Goal: Task Accomplishment & Management: Use online tool/utility

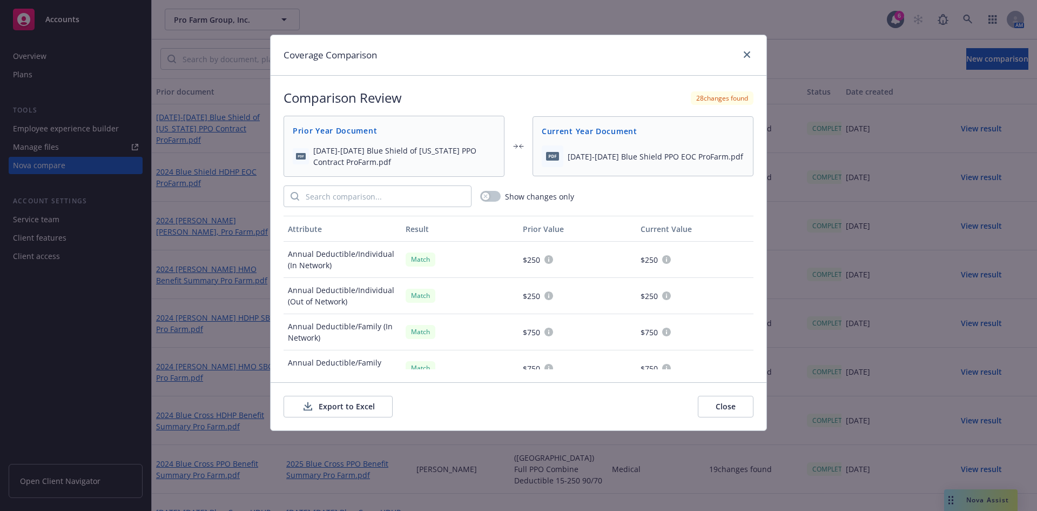
click at [744, 50] on link "close" at bounding box center [747, 54] width 13 height 13
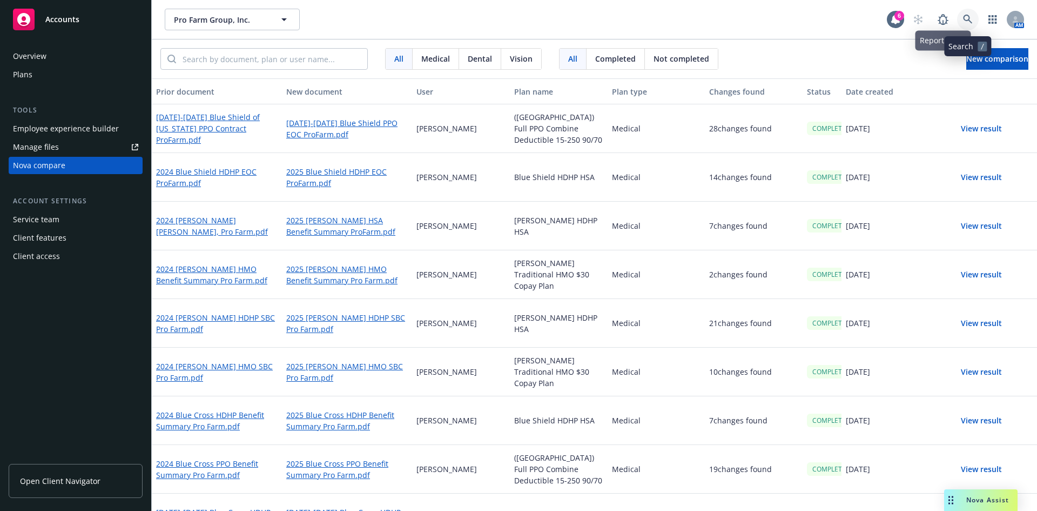
click at [971, 15] on icon at bounding box center [968, 20] width 10 height 10
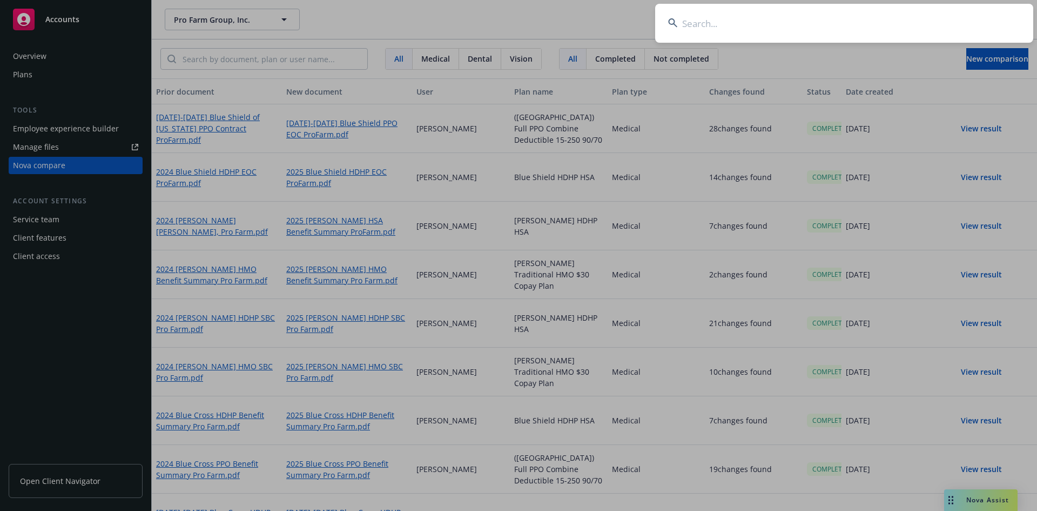
click at [723, 18] on input at bounding box center [844, 23] width 378 height 39
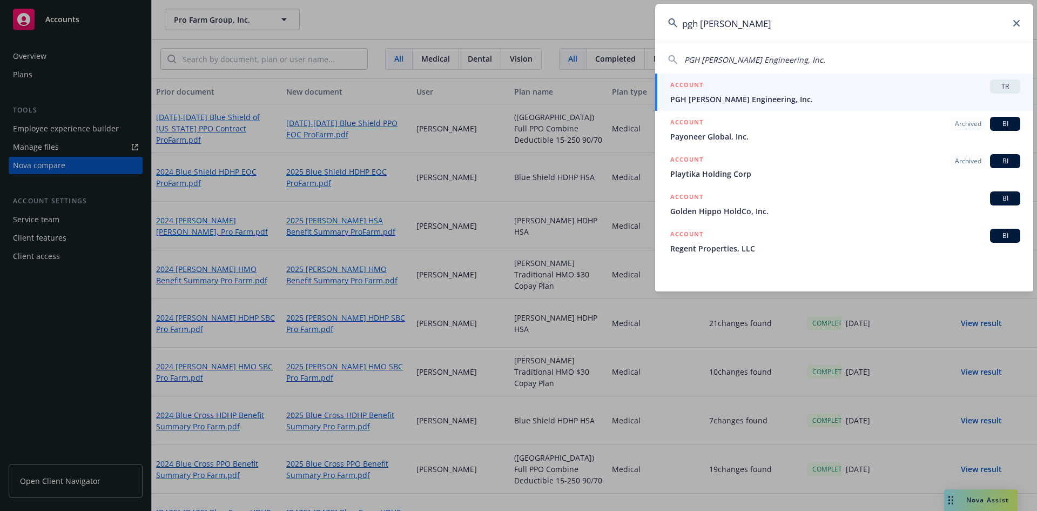
type input "pgh [PERSON_NAME]"
click at [978, 87] on div "ACCOUNT TR" at bounding box center [845, 86] width 350 height 14
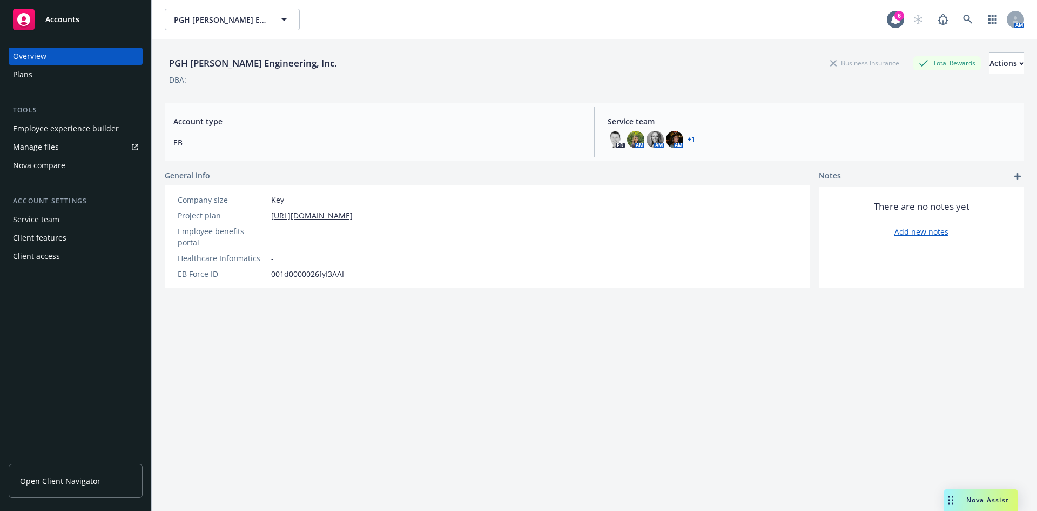
click at [51, 167] on div "Nova compare" at bounding box center [39, 165] width 52 height 17
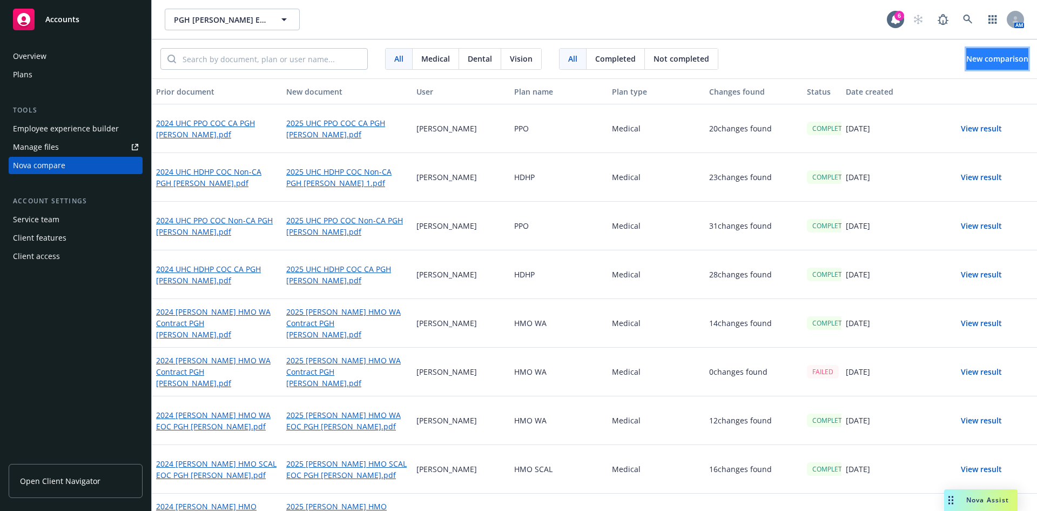
click at [967, 57] on button "New comparison" at bounding box center [998, 59] width 62 height 22
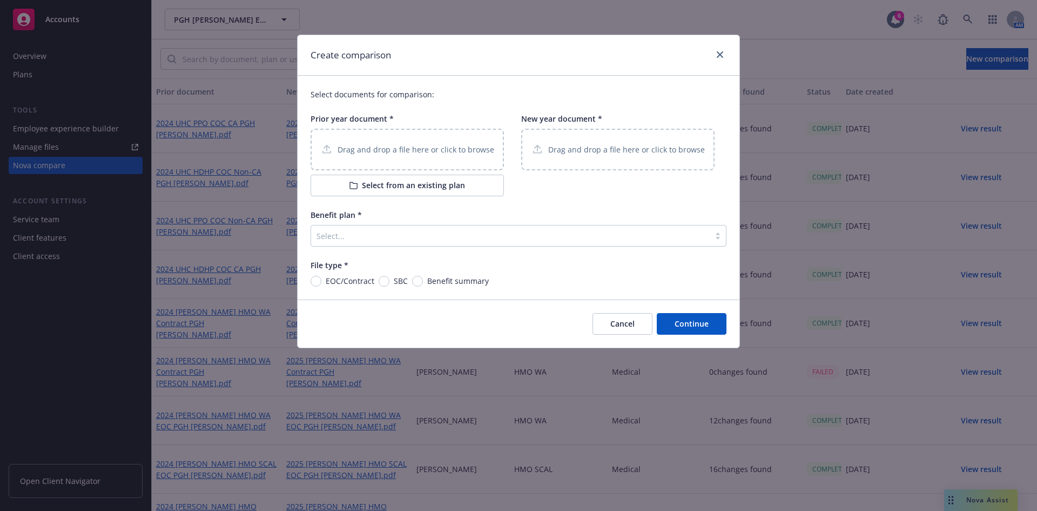
click at [414, 135] on div "Drag and drop a file here or click to browse" at bounding box center [407, 150] width 193 height 42
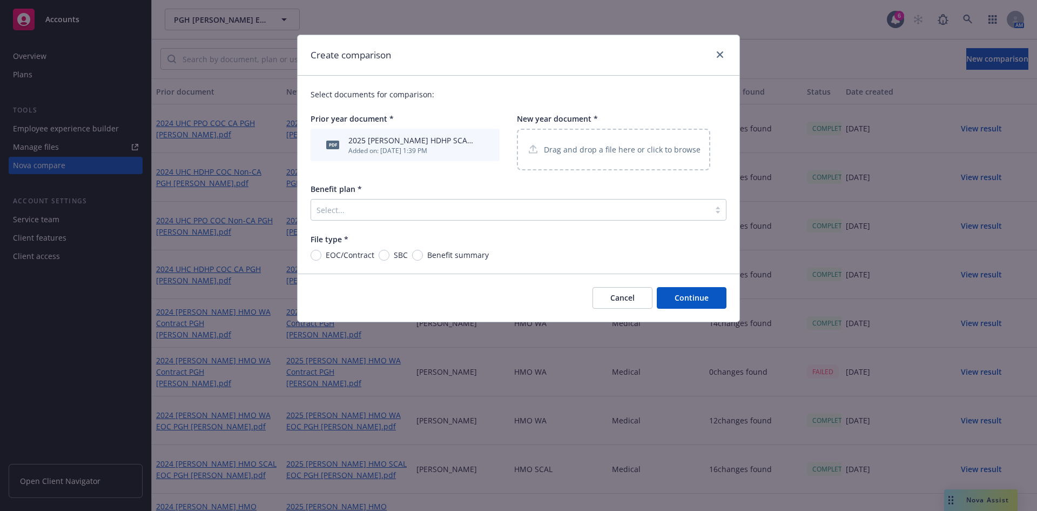
click at [356, 145] on div "2025 [PERSON_NAME] HDHP SCAL EOC PGH [PERSON_NAME] 2.pdf" at bounding box center [412, 140] width 128 height 11
click at [486, 142] on icon "archive file" at bounding box center [484, 144] width 8 height 9
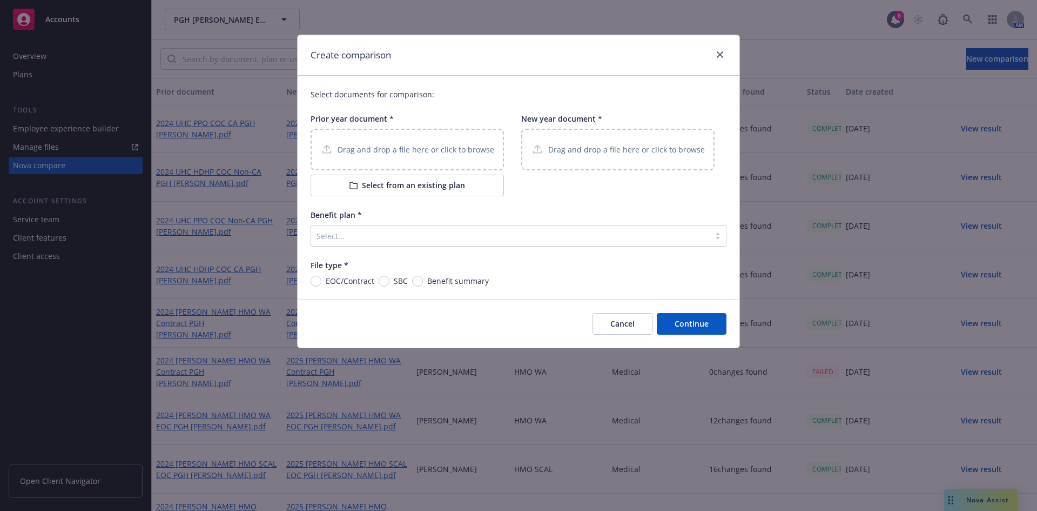
click at [422, 142] on div "Drag and drop a file here or click to browse" at bounding box center [407, 150] width 193 height 42
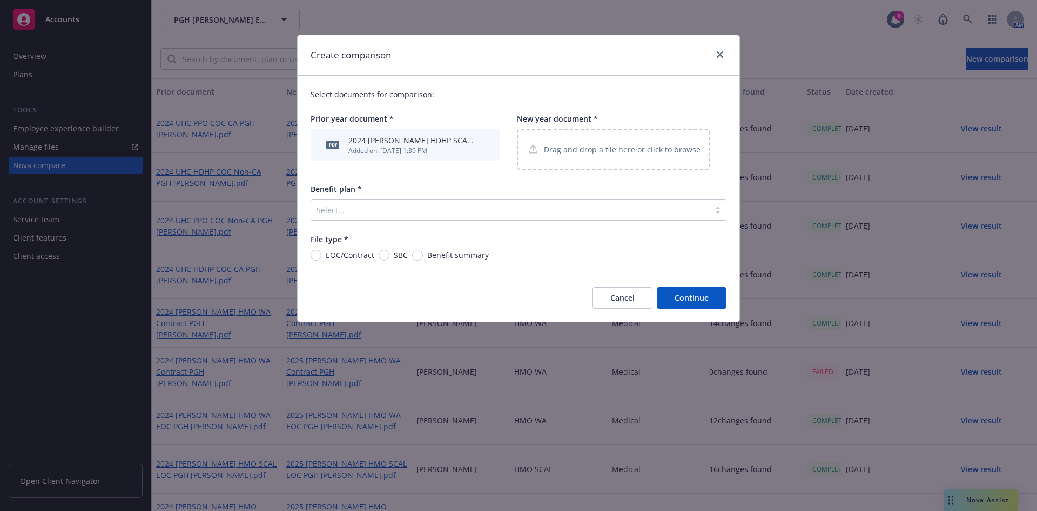
click at [552, 156] on div "Drag and drop a file here or click to browse" at bounding box center [614, 150] width 174 height 14
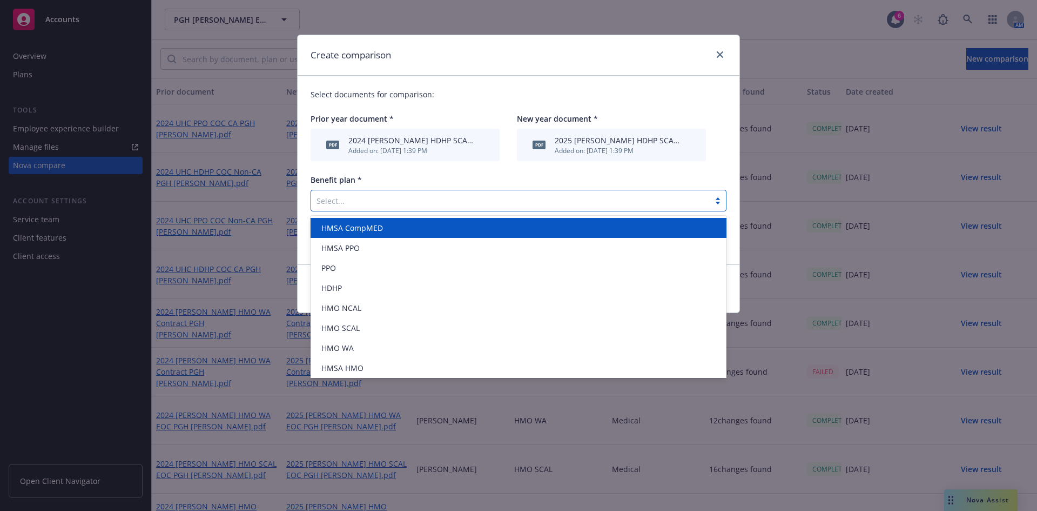
click at [419, 209] on div "Select..." at bounding box center [510, 200] width 399 height 17
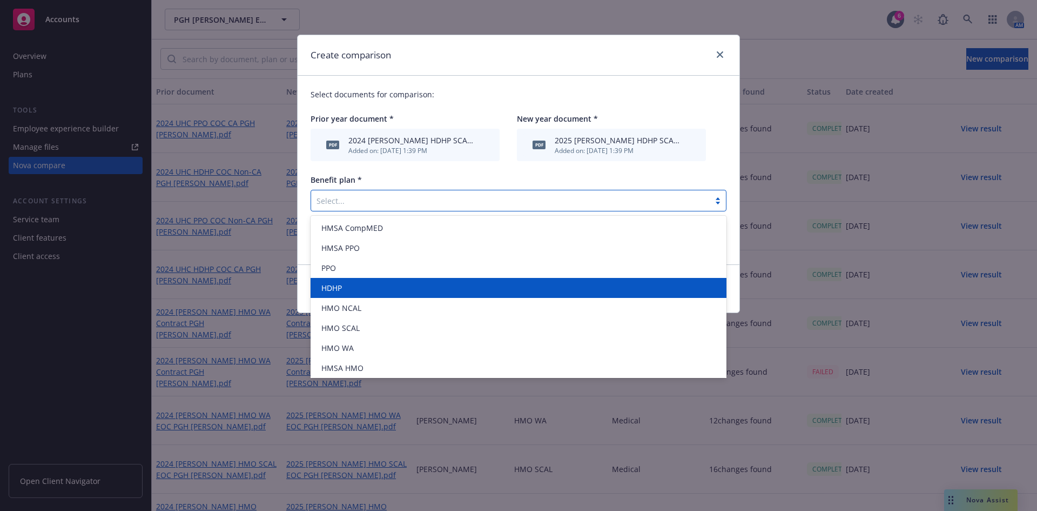
scroll to position [82, 0]
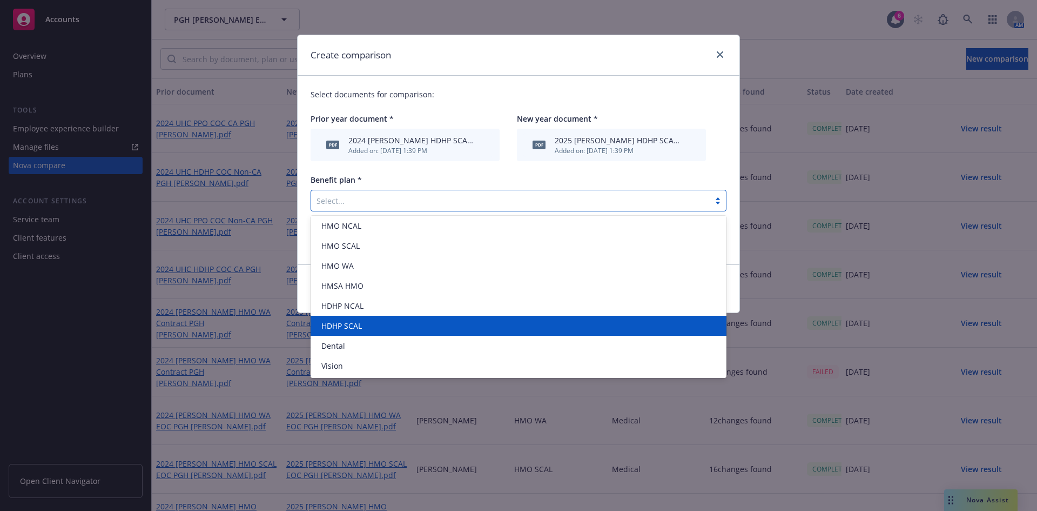
drag, startPoint x: 358, startPoint y: 324, endPoint x: 377, endPoint y: 257, distance: 68.9
click at [360, 323] on span "HDHP SCAL" at bounding box center [341, 325] width 41 height 11
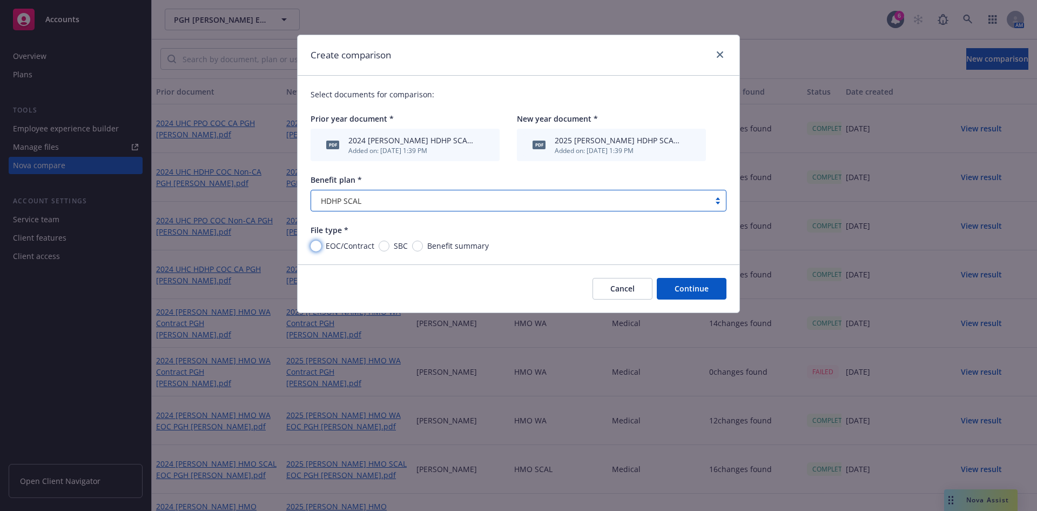
click at [314, 246] on input "EOC/Contract" at bounding box center [316, 245] width 11 height 11
radio input "true"
click at [679, 294] on button "Continue" at bounding box center [692, 289] width 70 height 22
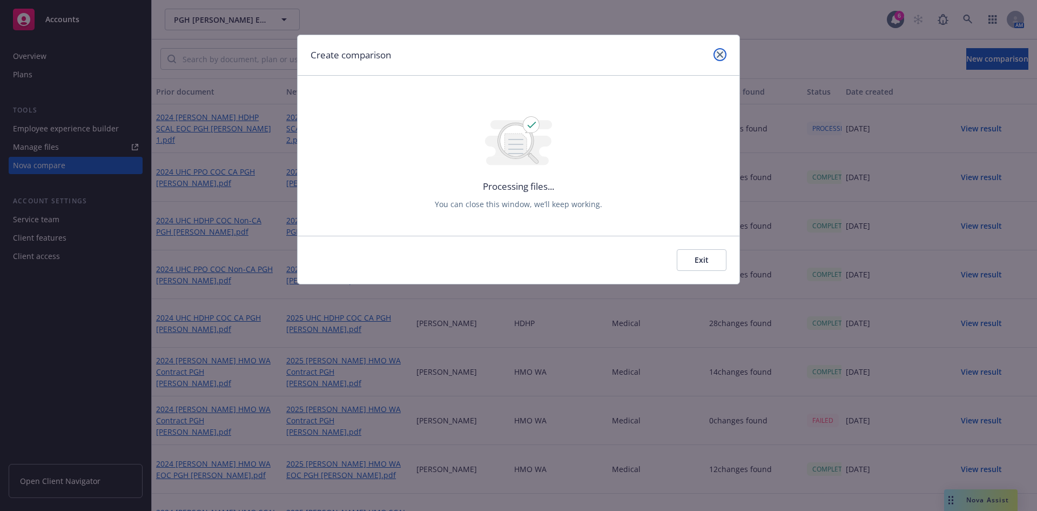
click at [719, 59] on link "close" at bounding box center [720, 54] width 13 height 13
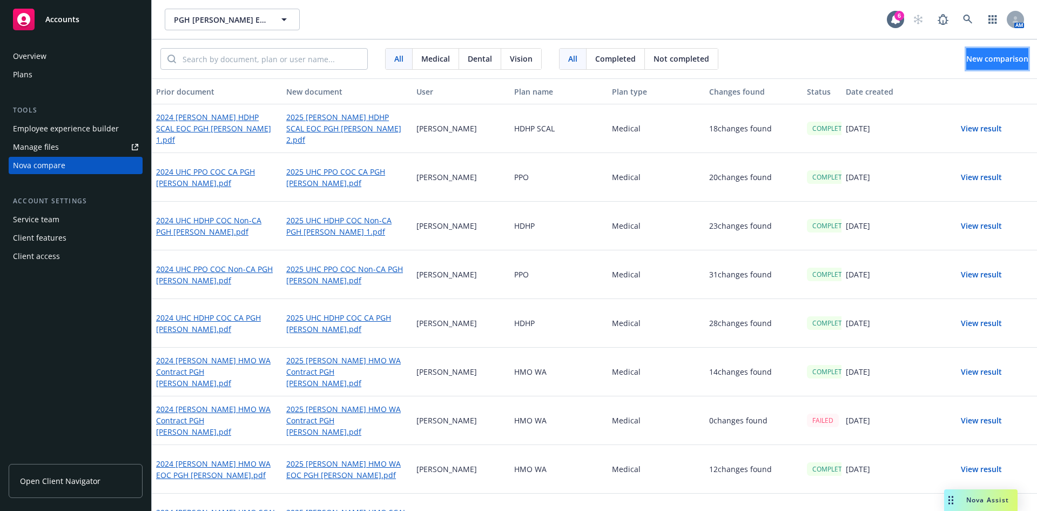
click at [967, 53] on span "New comparison" at bounding box center [998, 58] width 62 height 10
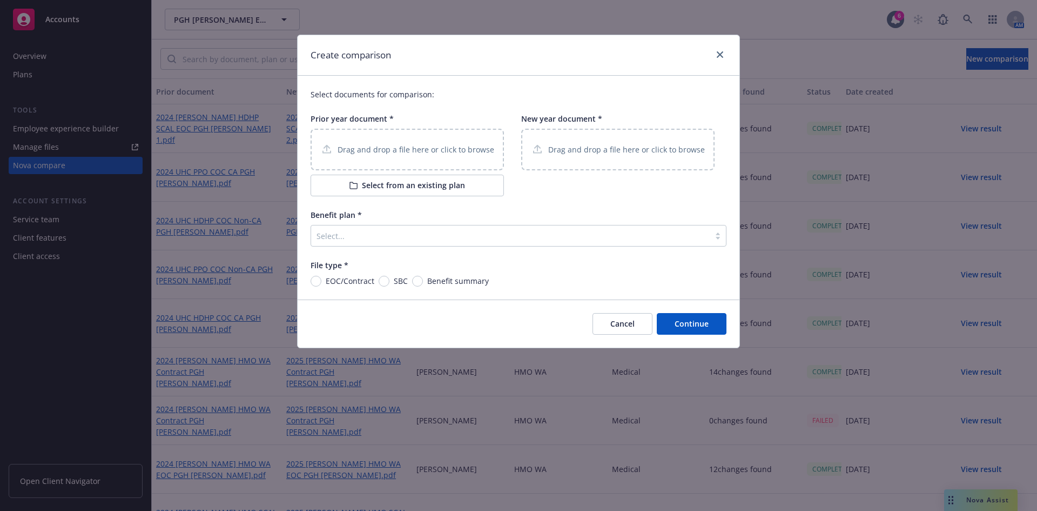
click at [355, 160] on div "Drag and drop a file here or click to browse" at bounding box center [407, 150] width 193 height 42
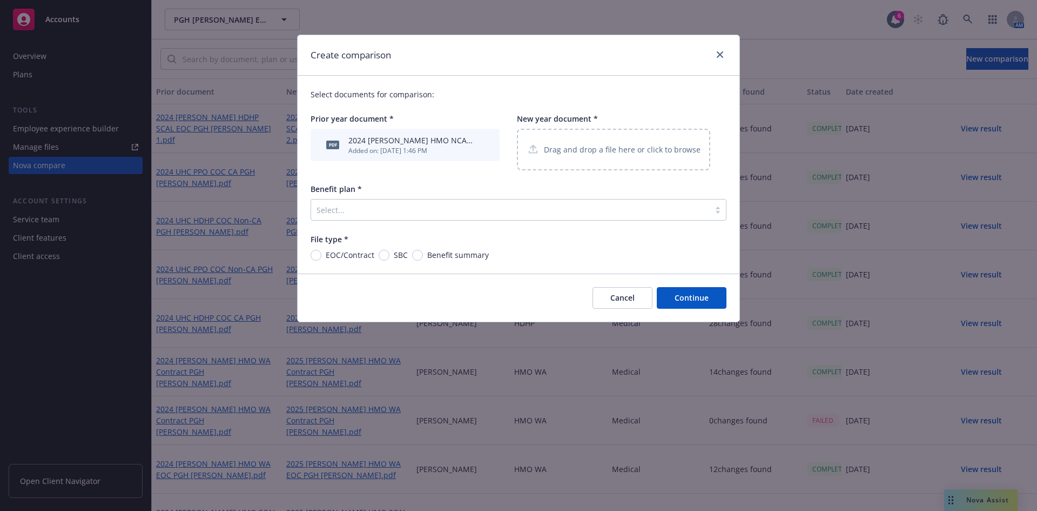
click at [591, 155] on p "Drag and drop a file here or click to browse" at bounding box center [622, 149] width 157 height 11
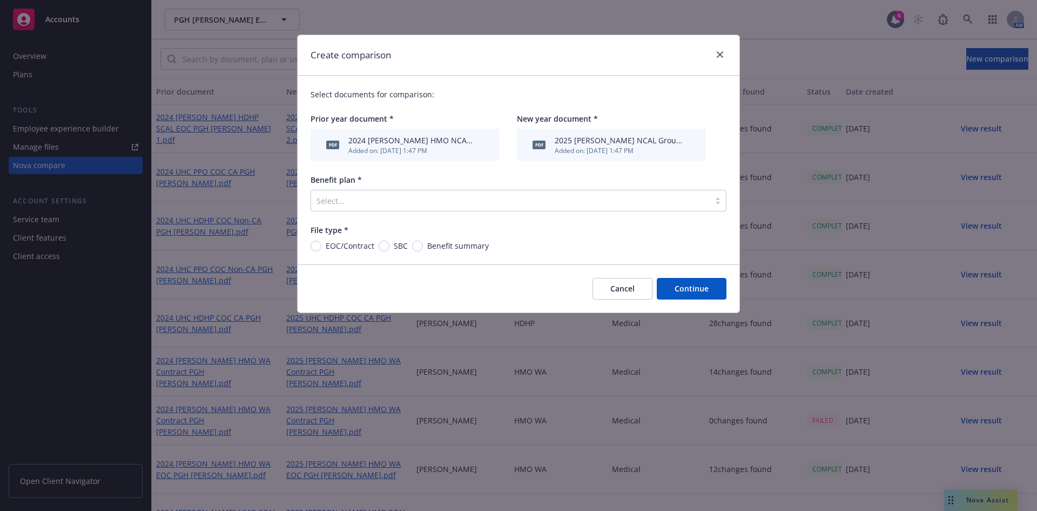
click at [370, 199] on div at bounding box center [511, 200] width 388 height 13
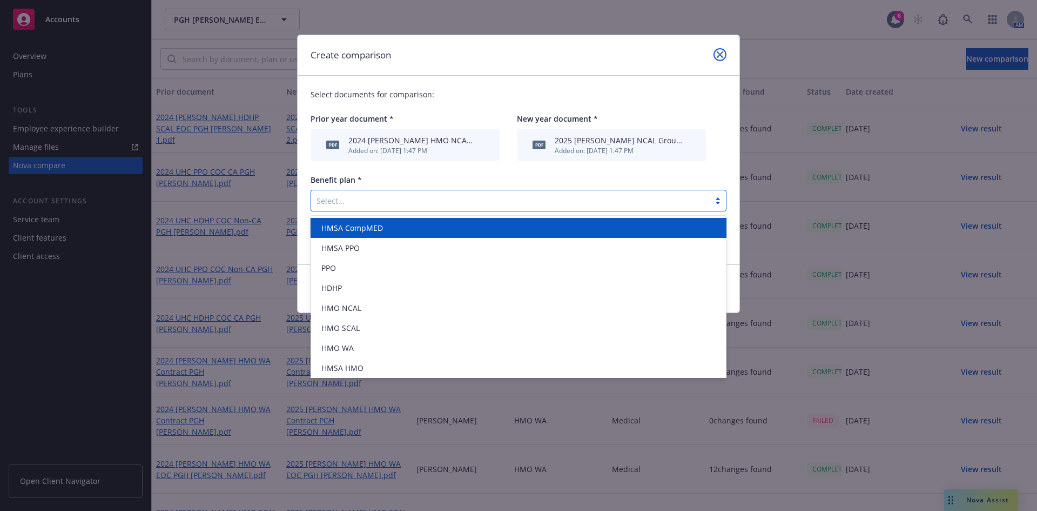
click at [715, 50] on link "close" at bounding box center [720, 54] width 13 height 13
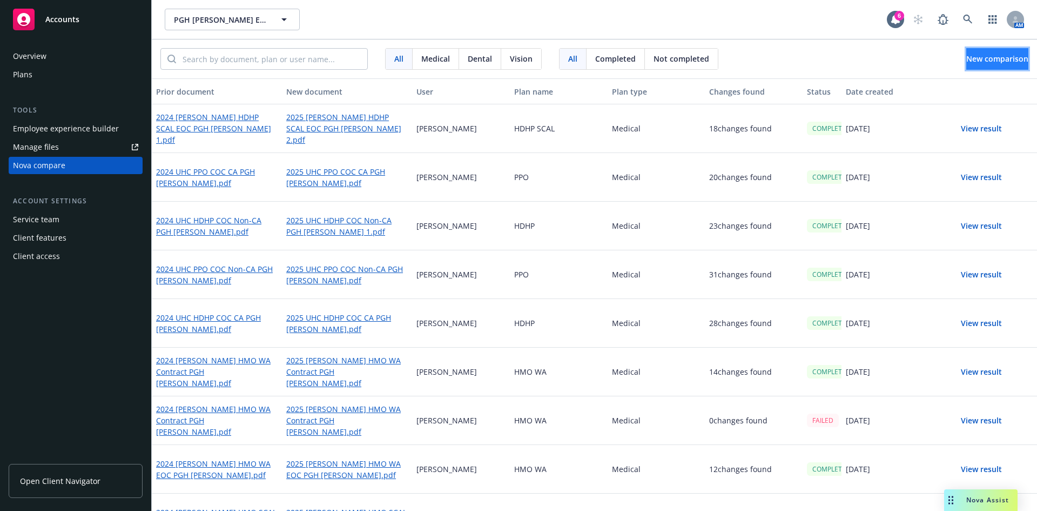
click at [982, 66] on button "New comparison" at bounding box center [998, 59] width 62 height 22
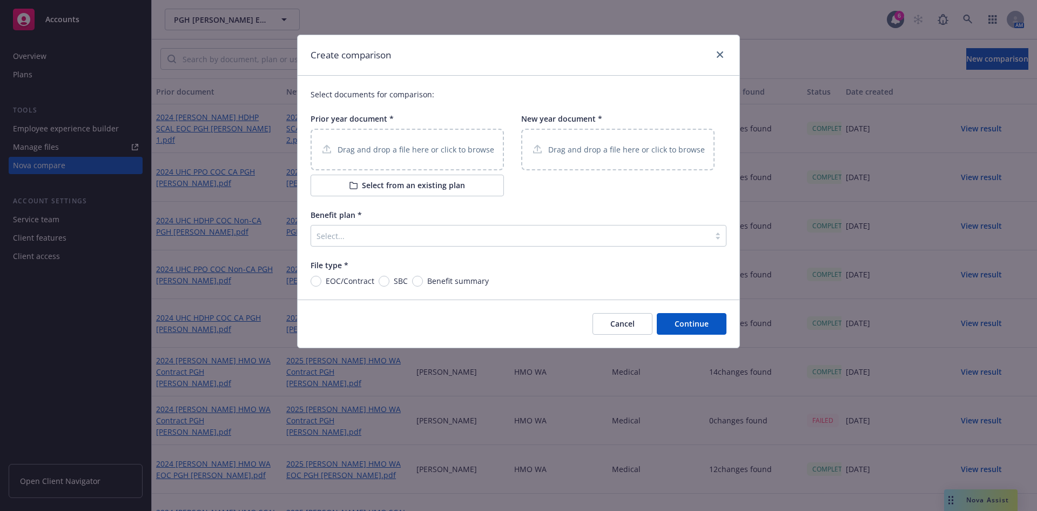
click at [421, 140] on div "Drag and drop a file here or click to browse" at bounding box center [407, 150] width 193 height 42
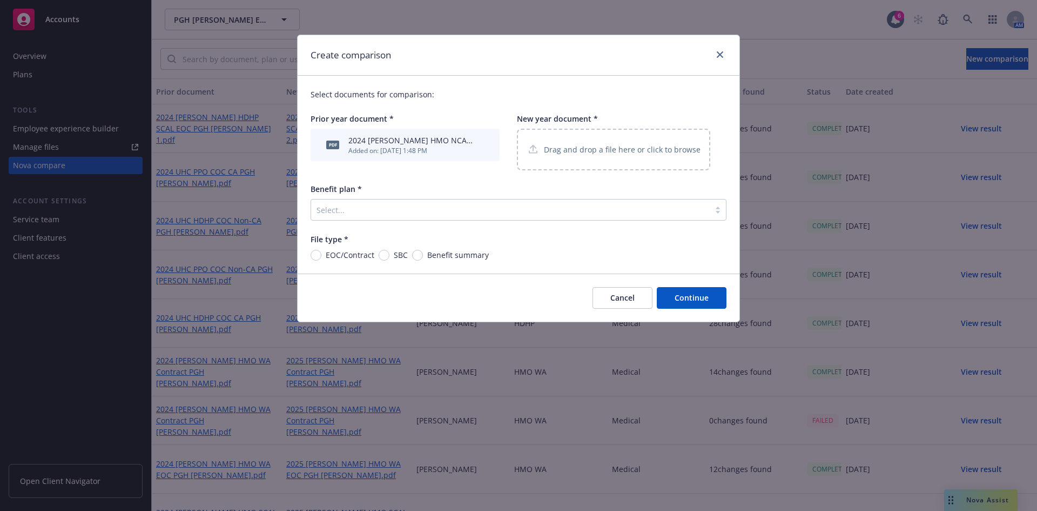
click at [580, 147] on p "Drag and drop a file here or click to browse" at bounding box center [622, 149] width 157 height 11
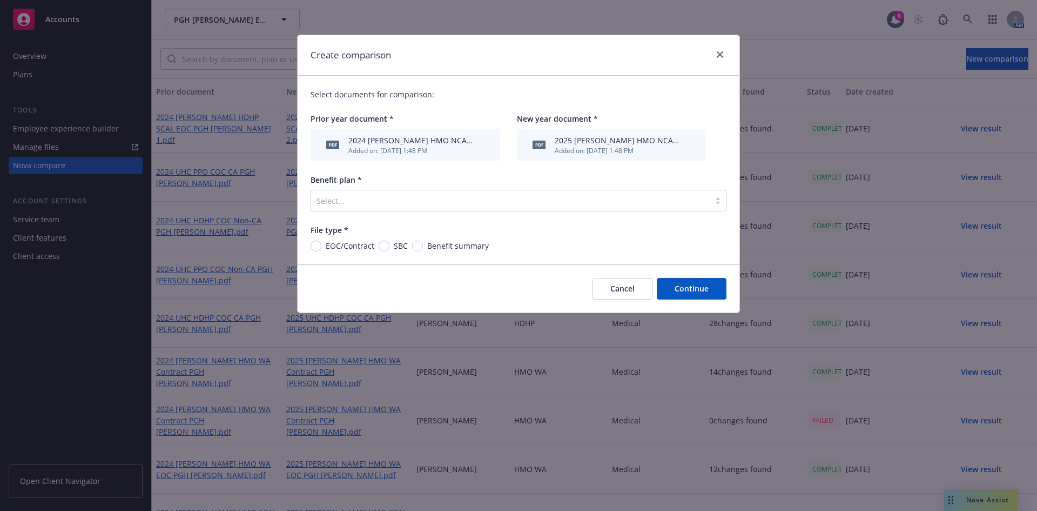
click at [338, 198] on div at bounding box center [511, 200] width 388 height 13
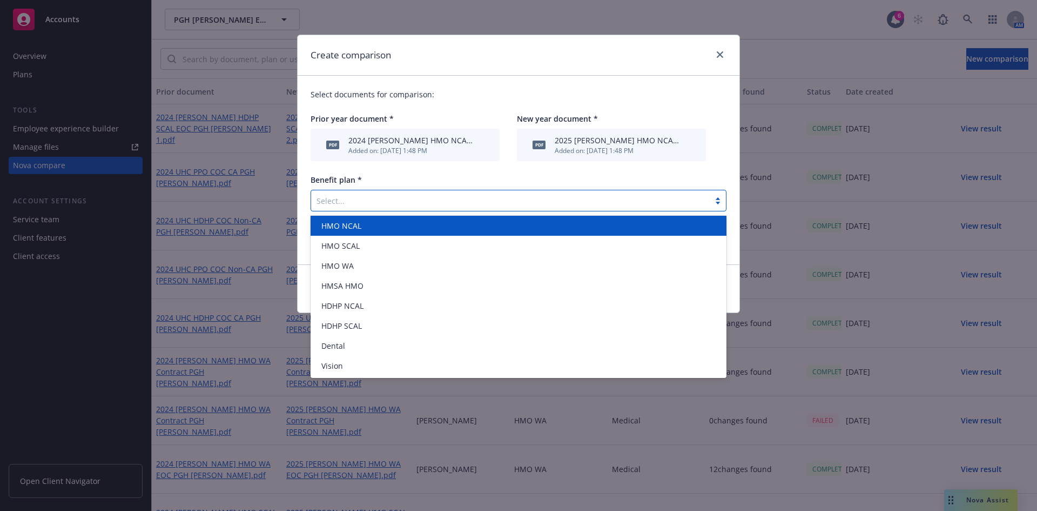
click at [358, 228] on span "HMO NCAL" at bounding box center [341, 225] width 40 height 11
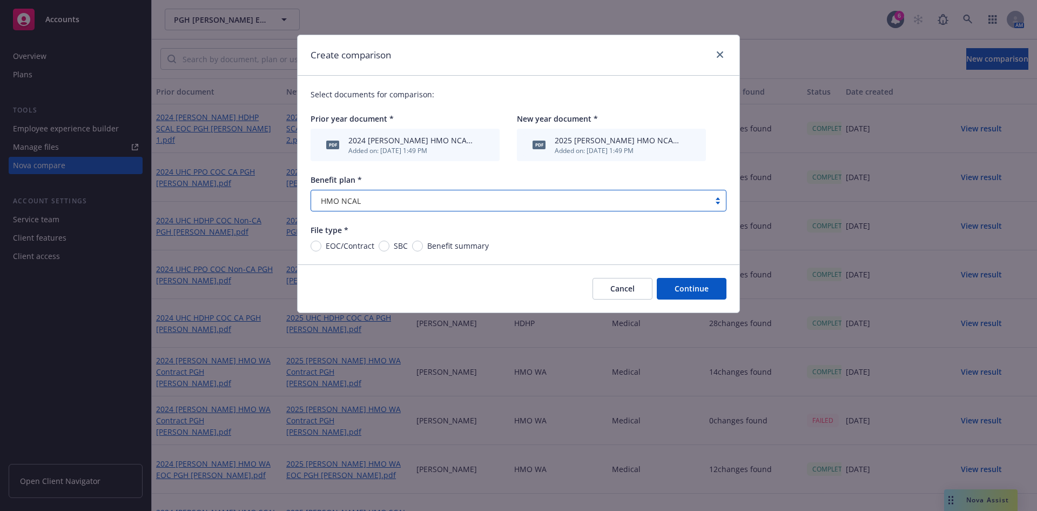
click at [324, 244] on span "EOC/Contract" at bounding box center [347, 245] width 53 height 11
click at [321, 244] on input "EOC/Contract" at bounding box center [316, 245] width 11 height 11
radio input "true"
click at [408, 206] on div "HMO NCAL" at bounding box center [511, 200] width 388 height 11
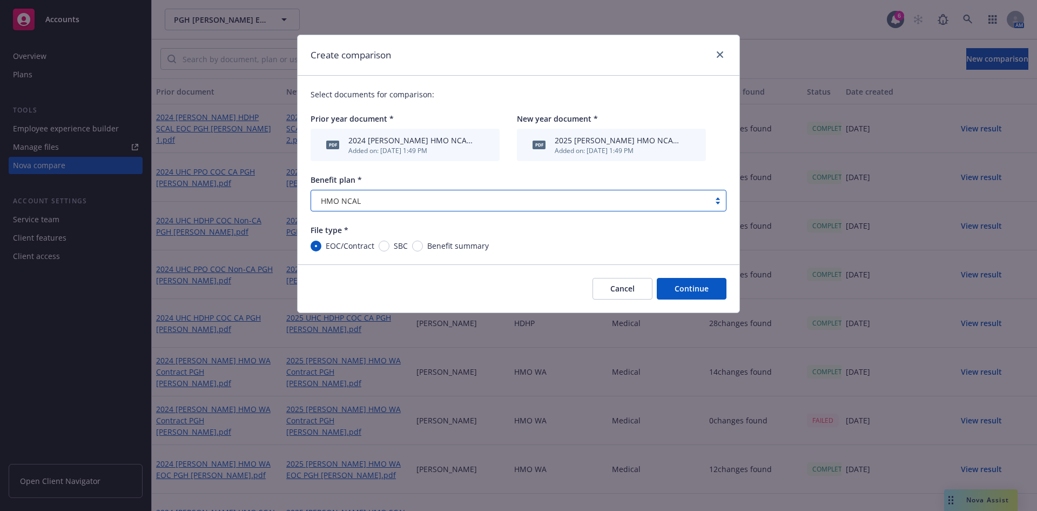
click at [700, 290] on button "Continue" at bounding box center [692, 289] width 70 height 22
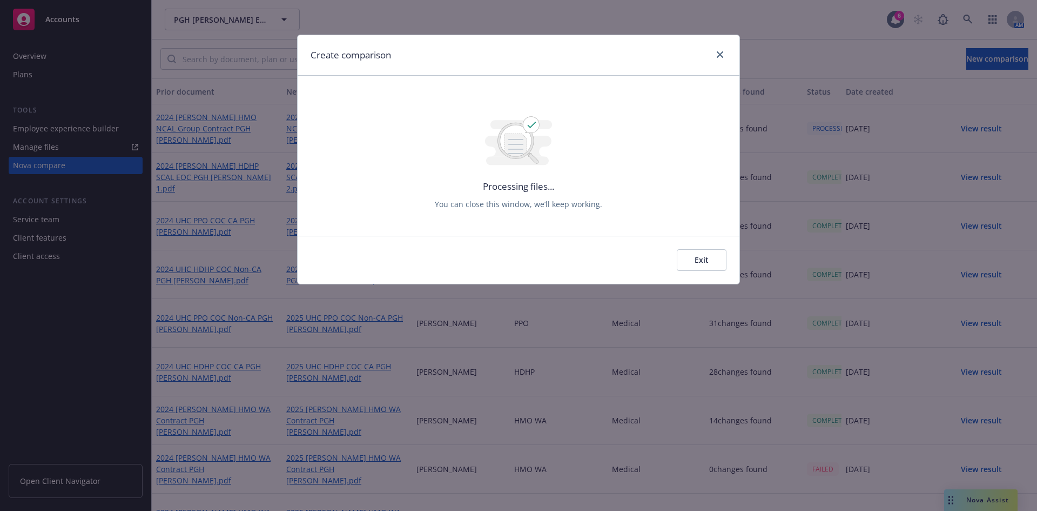
click at [730, 61] on div "Create comparison" at bounding box center [519, 55] width 442 height 41
click at [722, 58] on link "close" at bounding box center [720, 54] width 13 height 13
